Goal: Navigation & Orientation: Find specific page/section

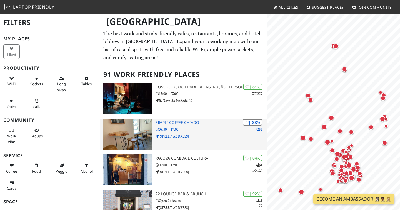
click at [187, 130] on p "09:30 – 17:00" at bounding box center [211, 128] width 111 height 5
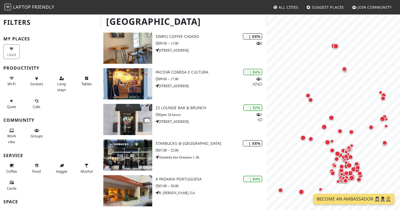
scroll to position [84, 0]
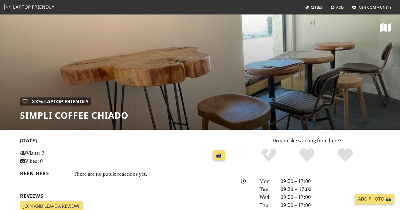
click at [38, 6] on span "Friendly" at bounding box center [43, 7] width 22 height 6
